Goal: Task Accomplishment & Management: Manage account settings

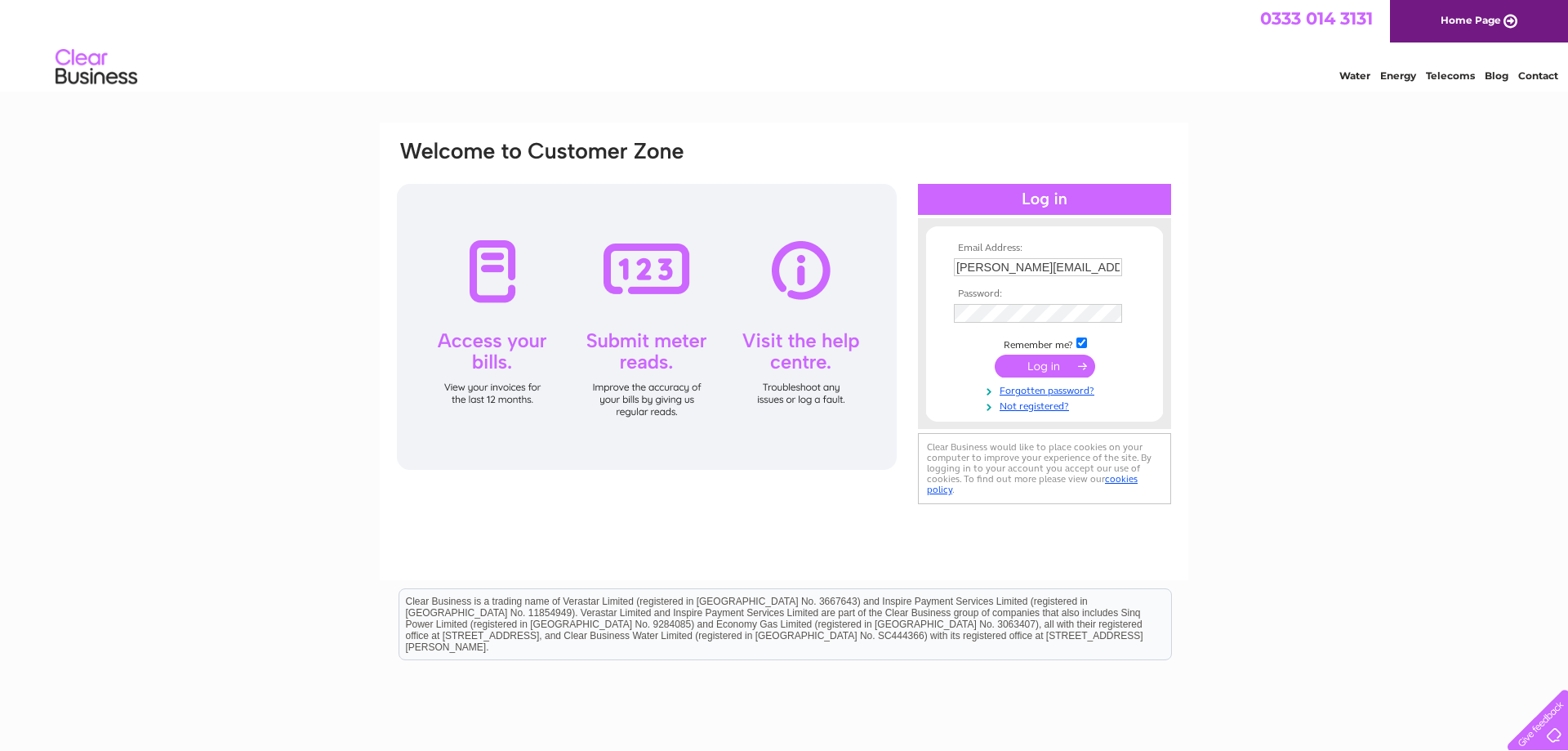
click at [1067, 370] on input "submit" at bounding box center [1044, 365] width 100 height 23
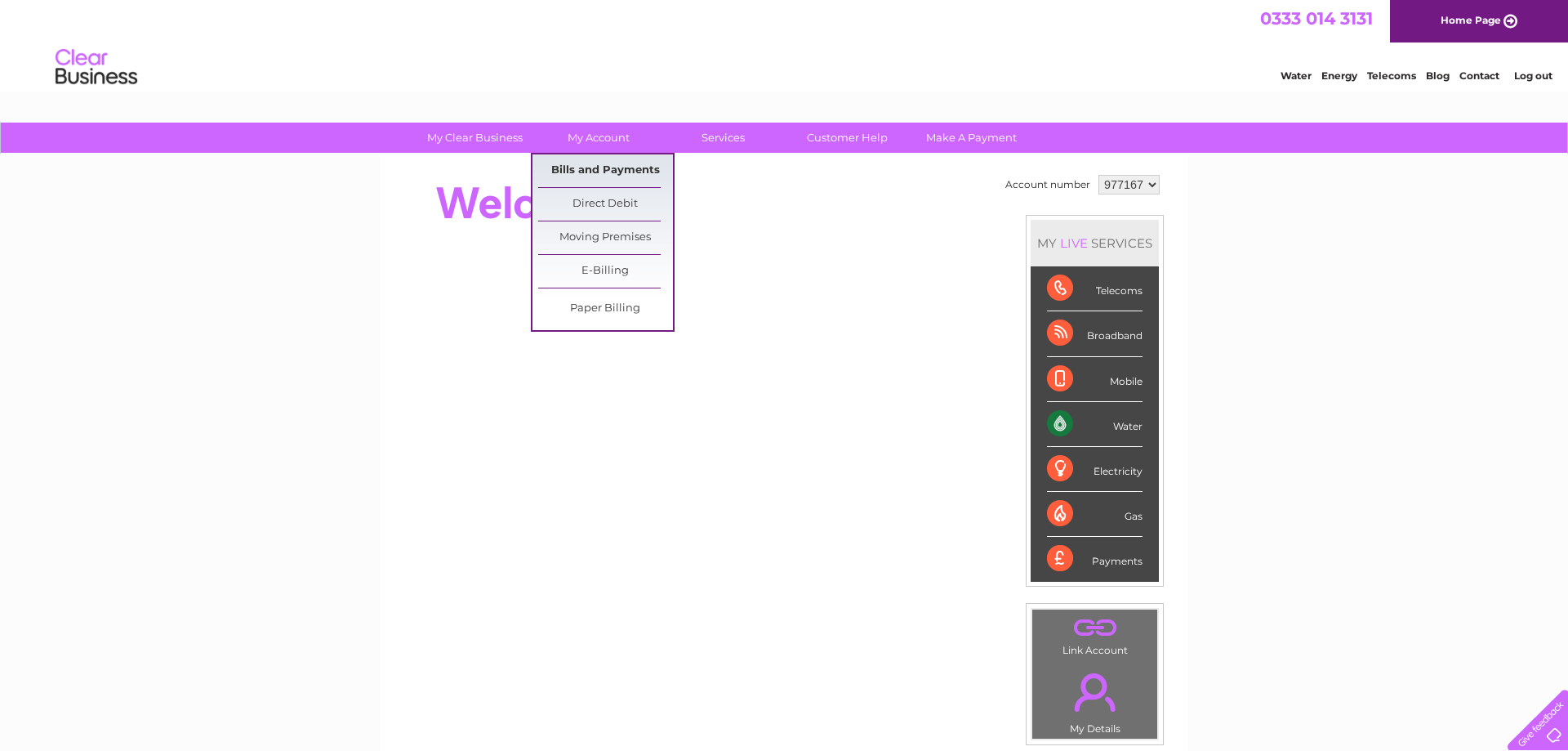
click at [621, 169] on link "Bills and Payments" at bounding box center [605, 170] width 134 height 32
click at [619, 307] on link "Paper Billing" at bounding box center [605, 308] width 134 height 32
click at [619, 274] on link "E-Billing" at bounding box center [605, 271] width 134 height 32
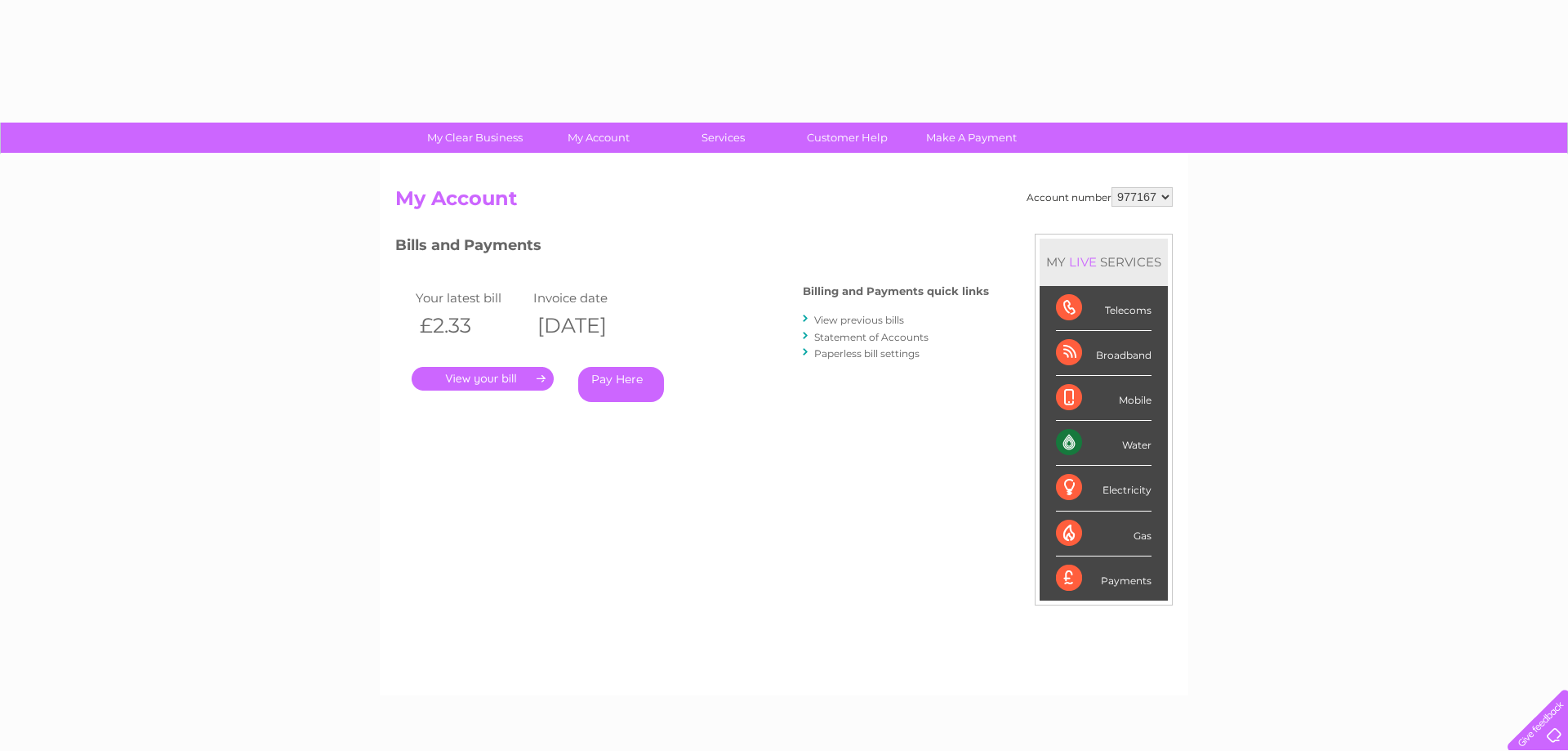
click at [531, 376] on link "." at bounding box center [483, 379] width 142 height 23
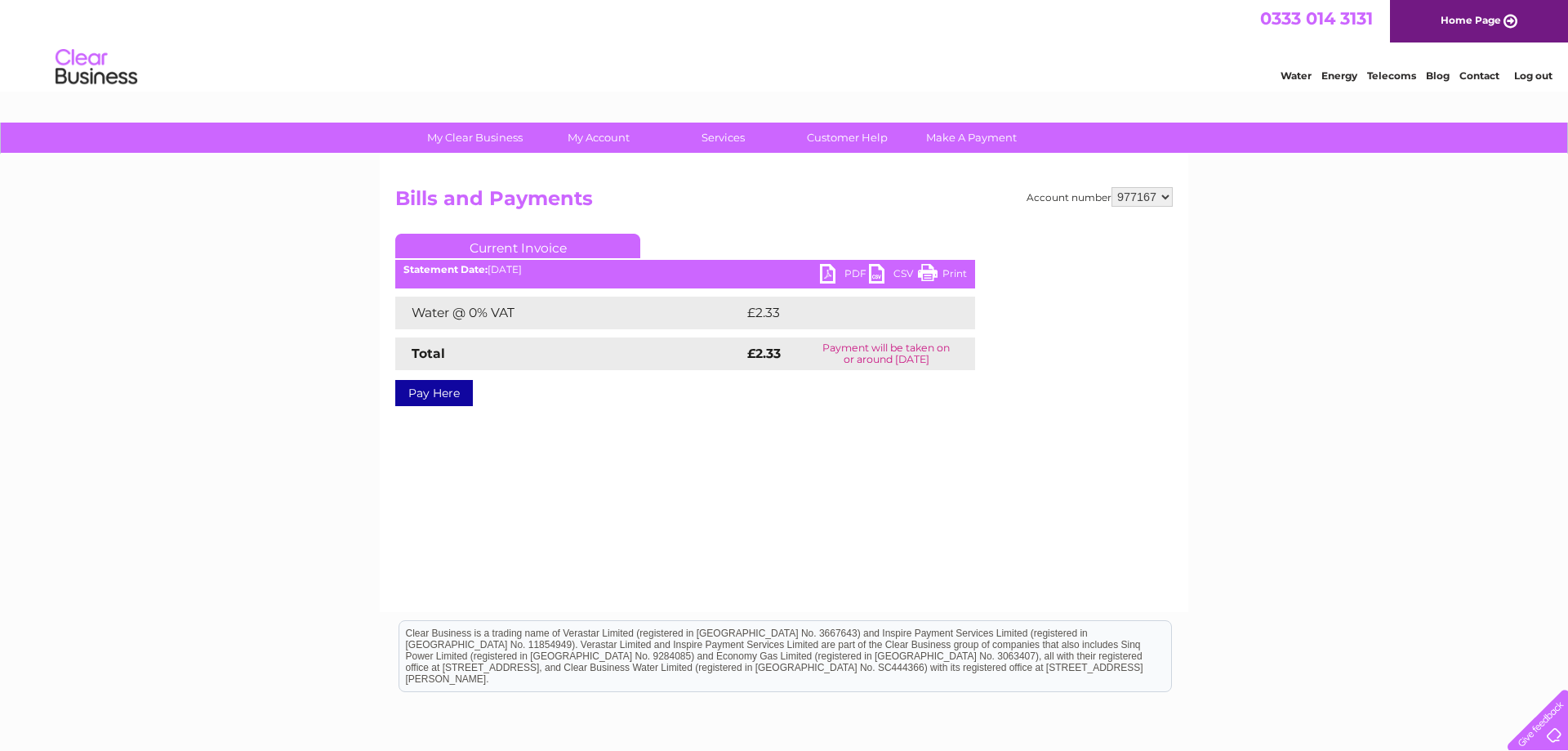
click at [829, 273] on link "PDF" at bounding box center [845, 276] width 49 height 23
click at [1519, 81] on link "Log out" at bounding box center [1534, 76] width 39 height 13
